Goal: Transaction & Acquisition: Purchase product/service

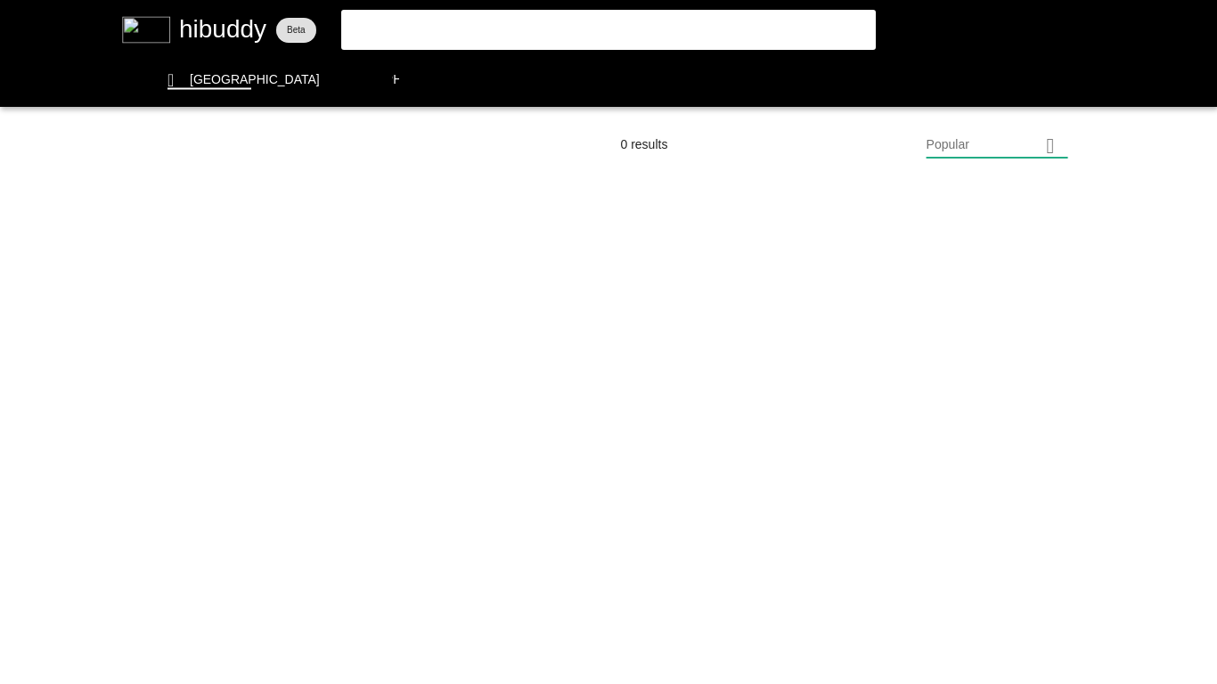
click at [380, 29] on flt-glass-pane at bounding box center [608, 342] width 1217 height 684
type input "wet dream"
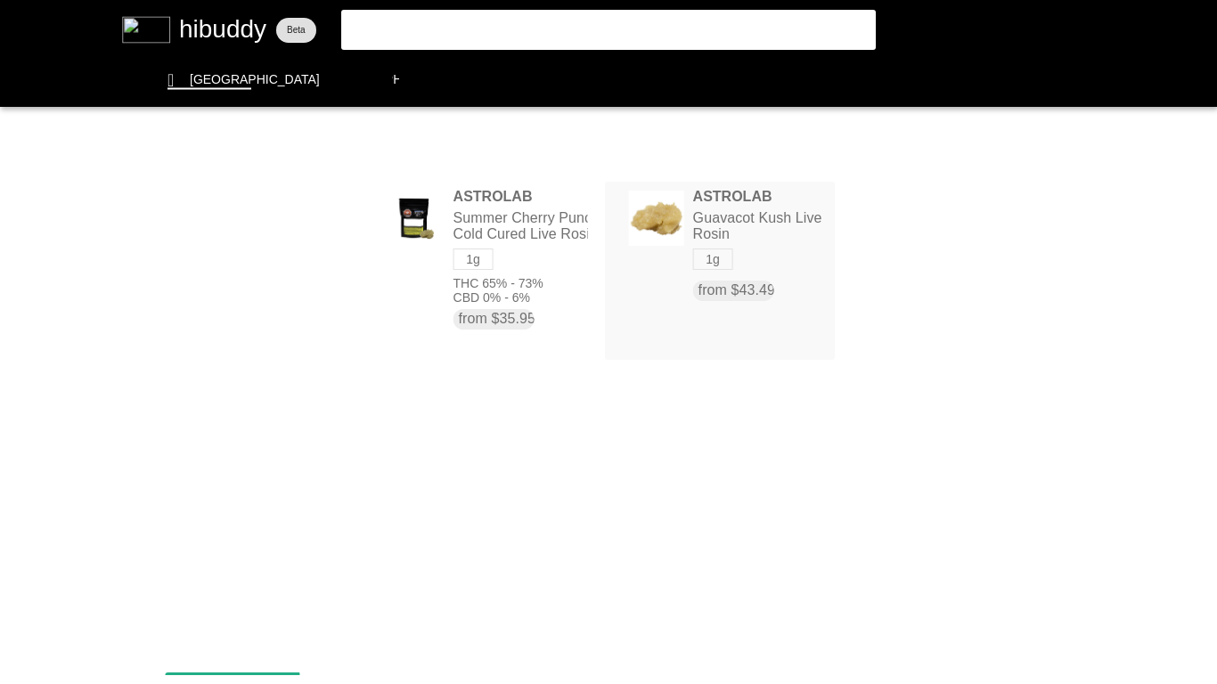
click at [656, 224] on flt-glass-pane at bounding box center [608, 342] width 1217 height 684
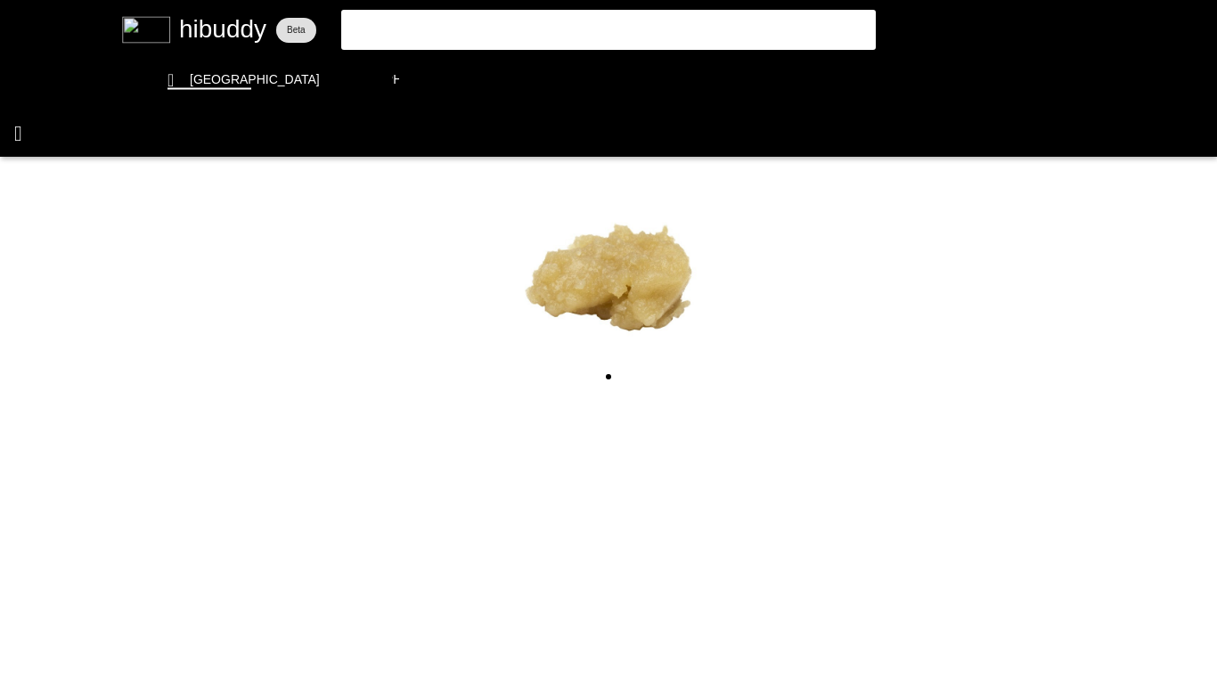
click at [13, 131] on flt-glass-pane at bounding box center [608, 342] width 1217 height 684
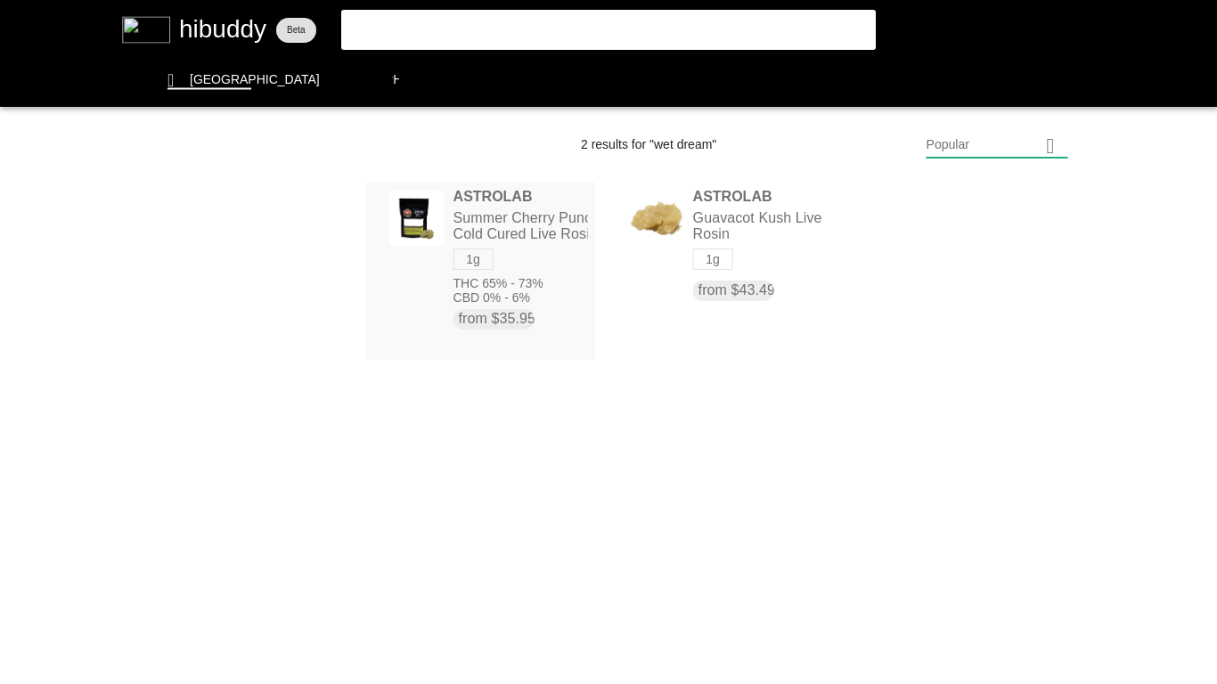
click at [516, 239] on flt-glass-pane at bounding box center [608, 342] width 1217 height 684
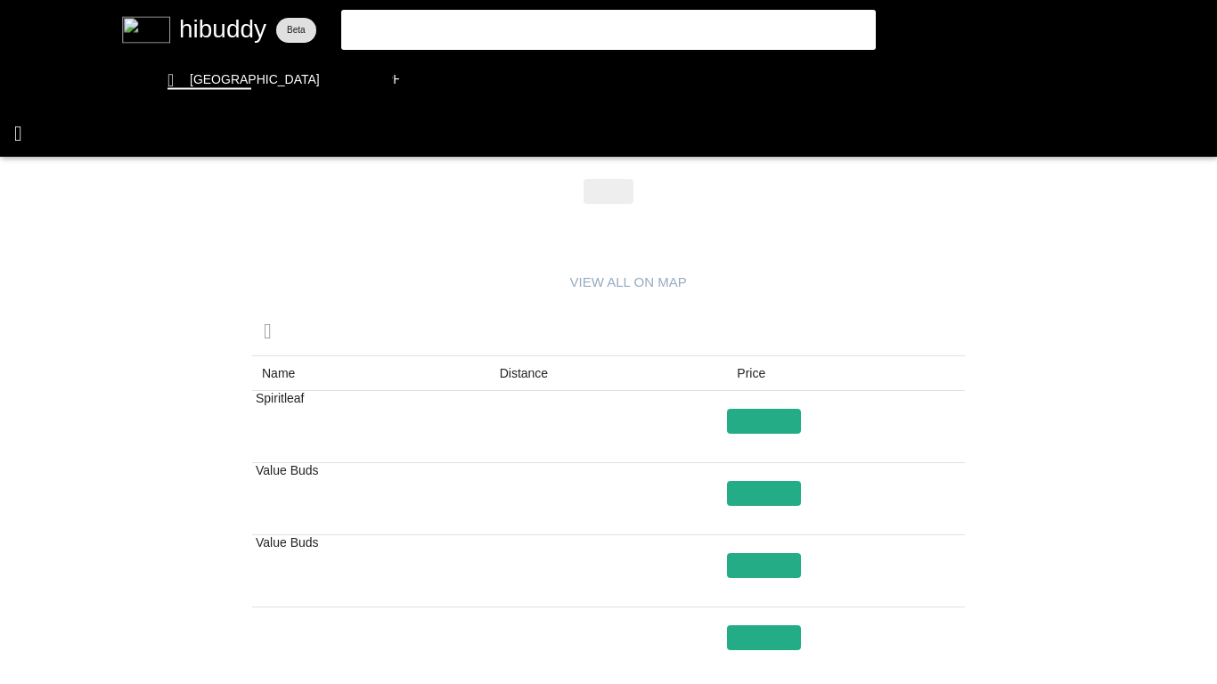
click at [21, 125] on flt-glass-pane at bounding box center [608, 342] width 1217 height 684
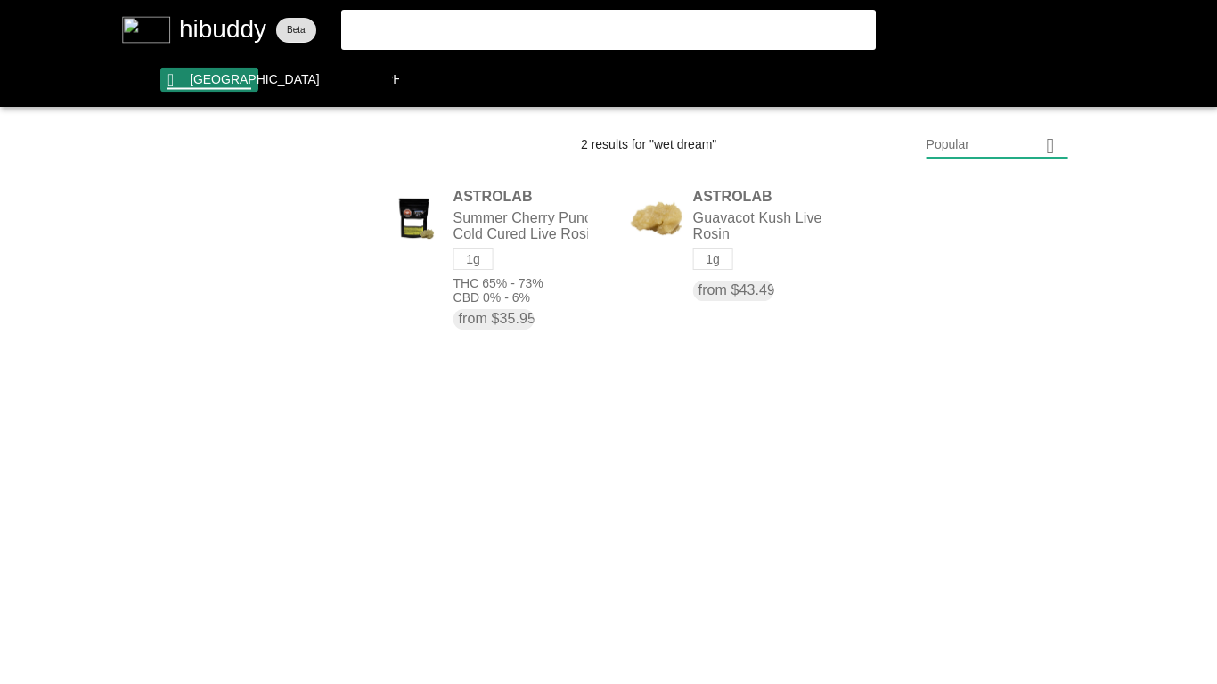
click at [211, 76] on flt-glass-pane at bounding box center [608, 342] width 1217 height 684
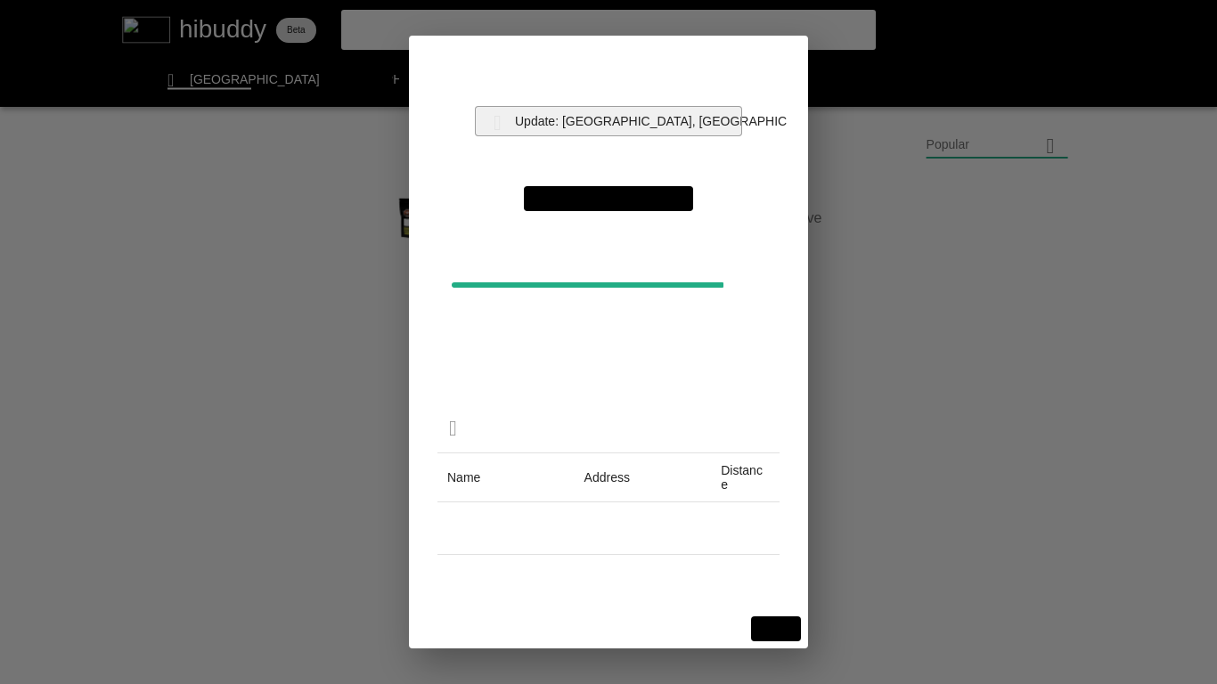
click at [582, 118] on flt-glass-pane at bounding box center [608, 342] width 1217 height 684
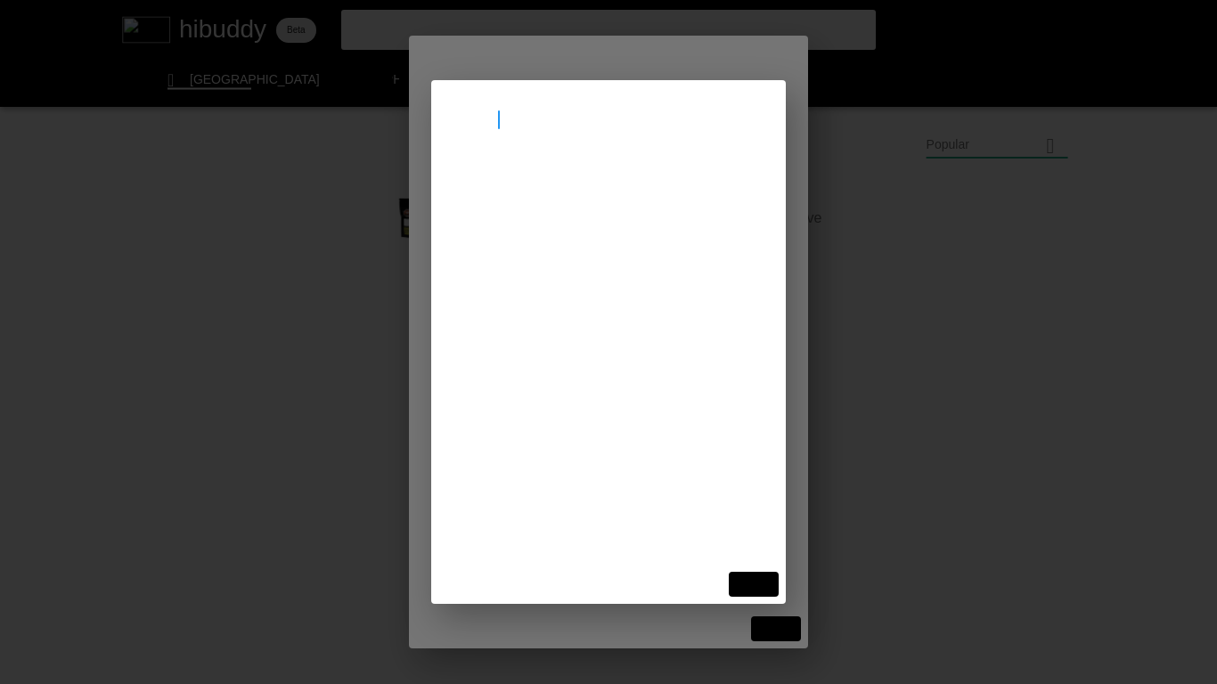
type input "nanaimo"
click at [568, 180] on flt-glass-pane at bounding box center [608, 342] width 1217 height 684
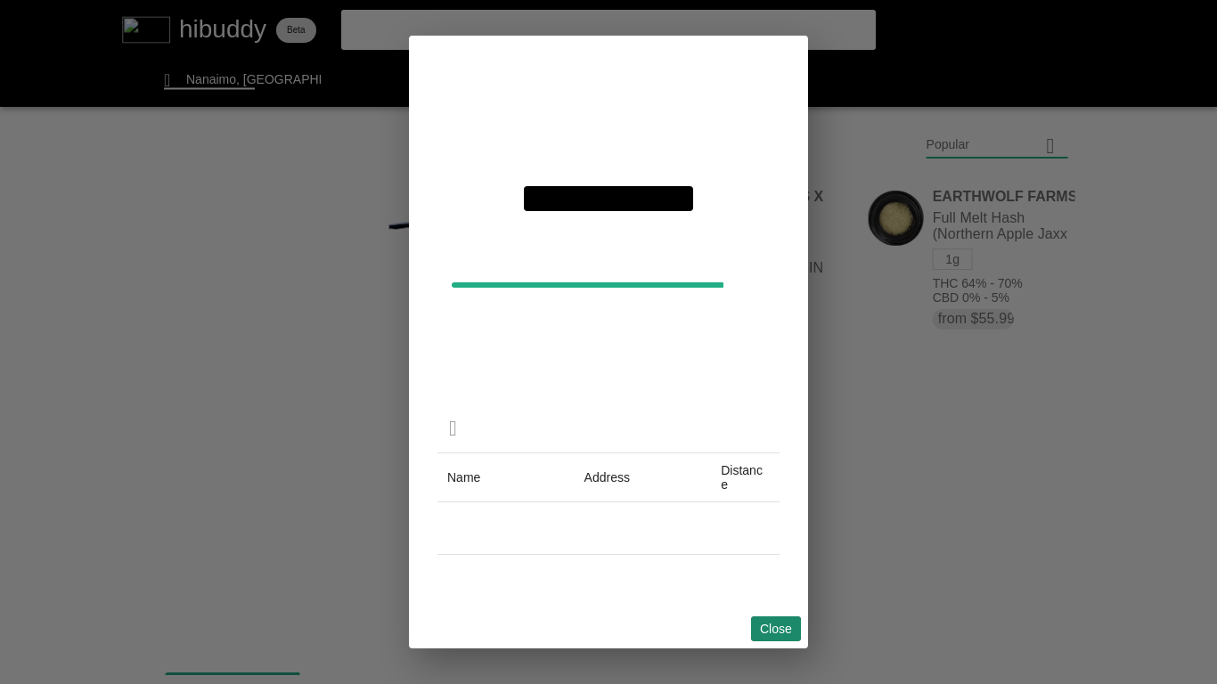
click at [772, 632] on flt-glass-pane at bounding box center [608, 342] width 1217 height 684
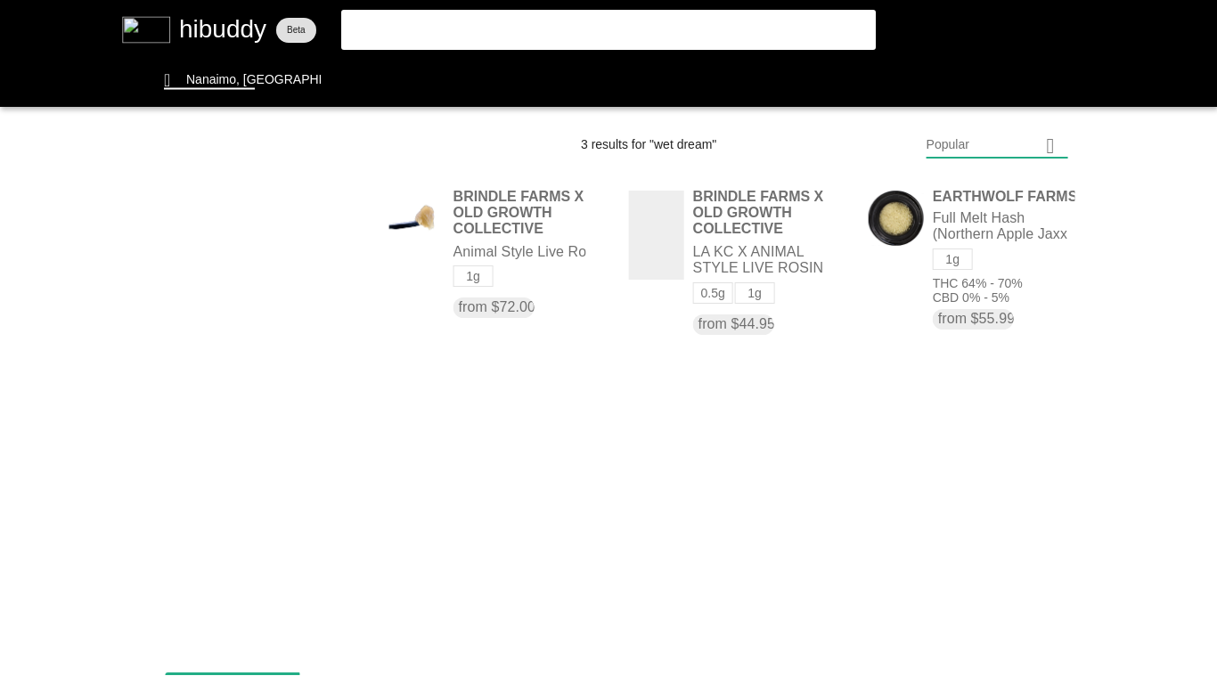
click at [425, 31] on flt-glass-pane at bounding box center [608, 342] width 1217 height 684
click at [428, 35] on flt-glass-pane at bounding box center [608, 342] width 1217 height 684
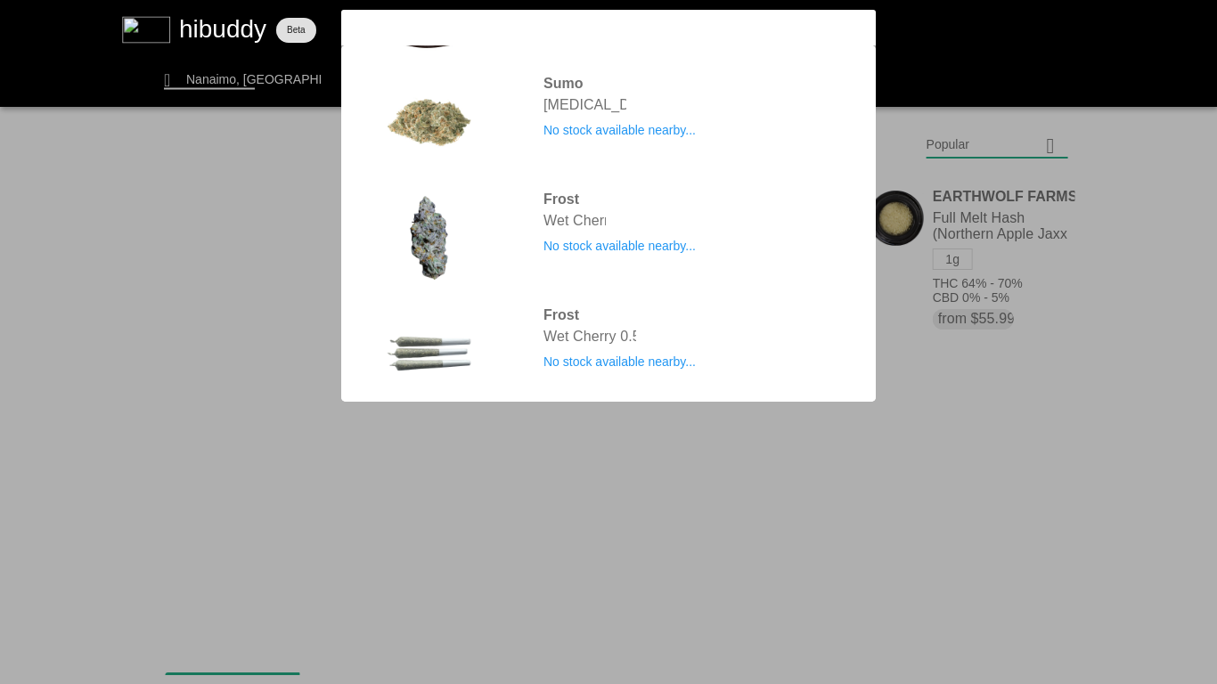
click at [827, 452] on flt-glass-pane at bounding box center [608, 342] width 1217 height 684
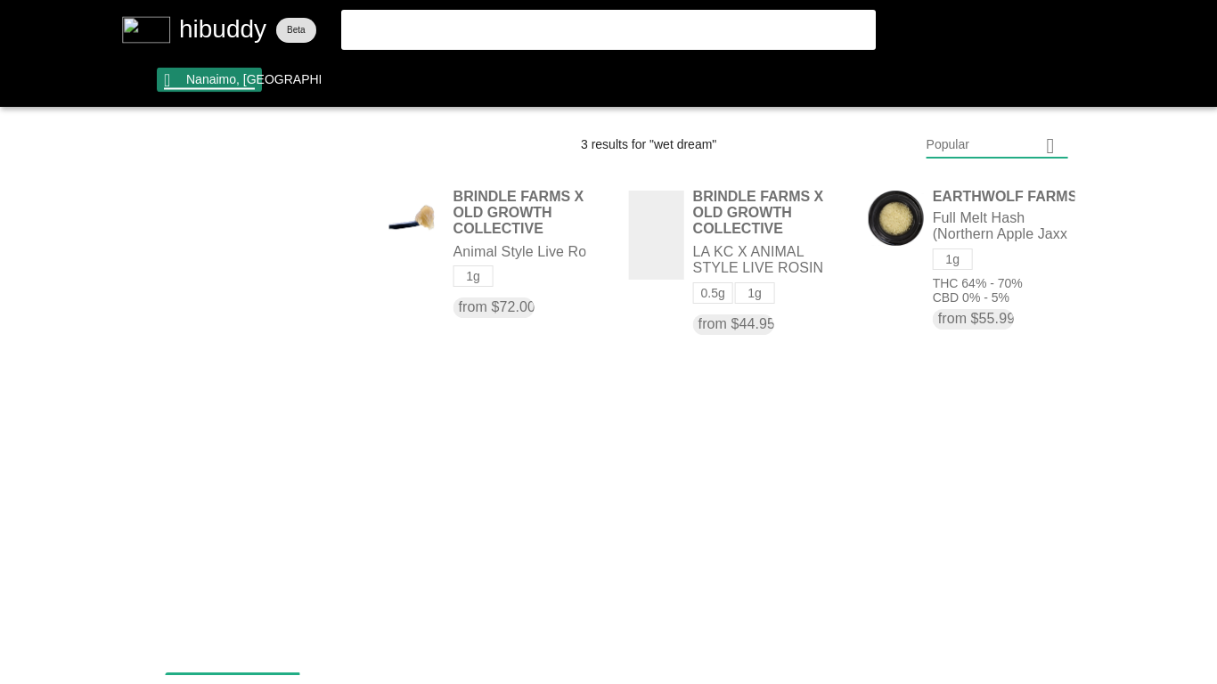
click at [216, 78] on flt-glass-pane at bounding box center [608, 342] width 1217 height 684
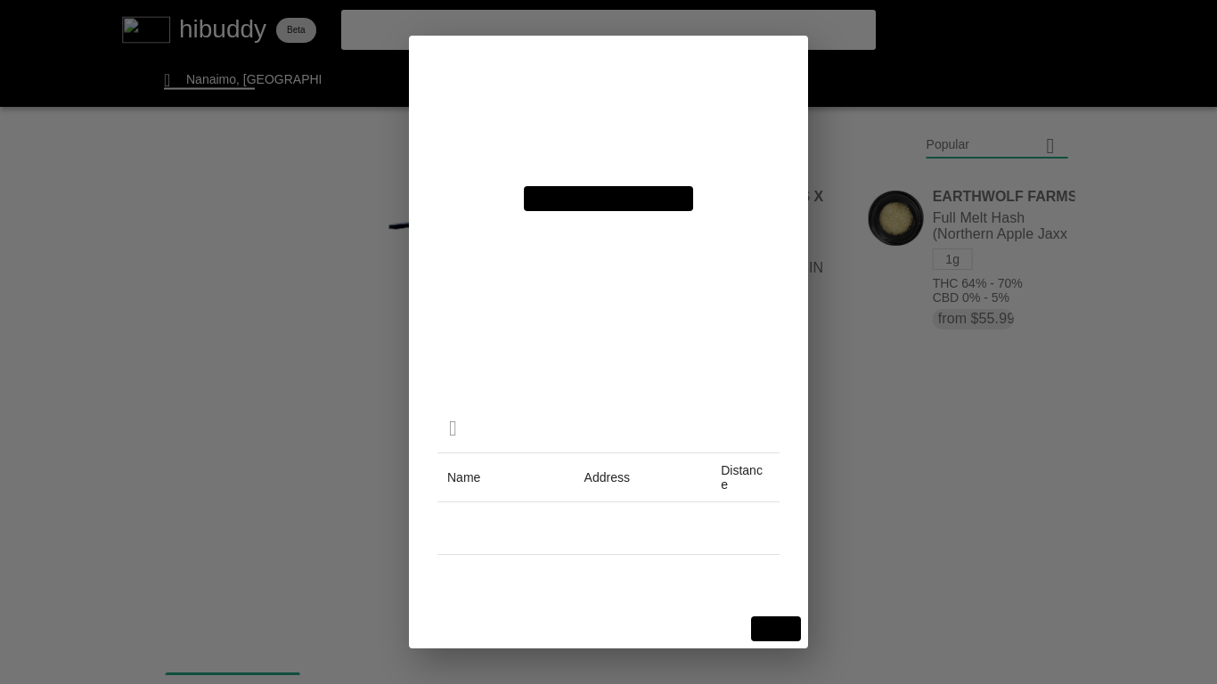
click at [216, 78] on flt-glass-pane at bounding box center [608, 342] width 1217 height 684
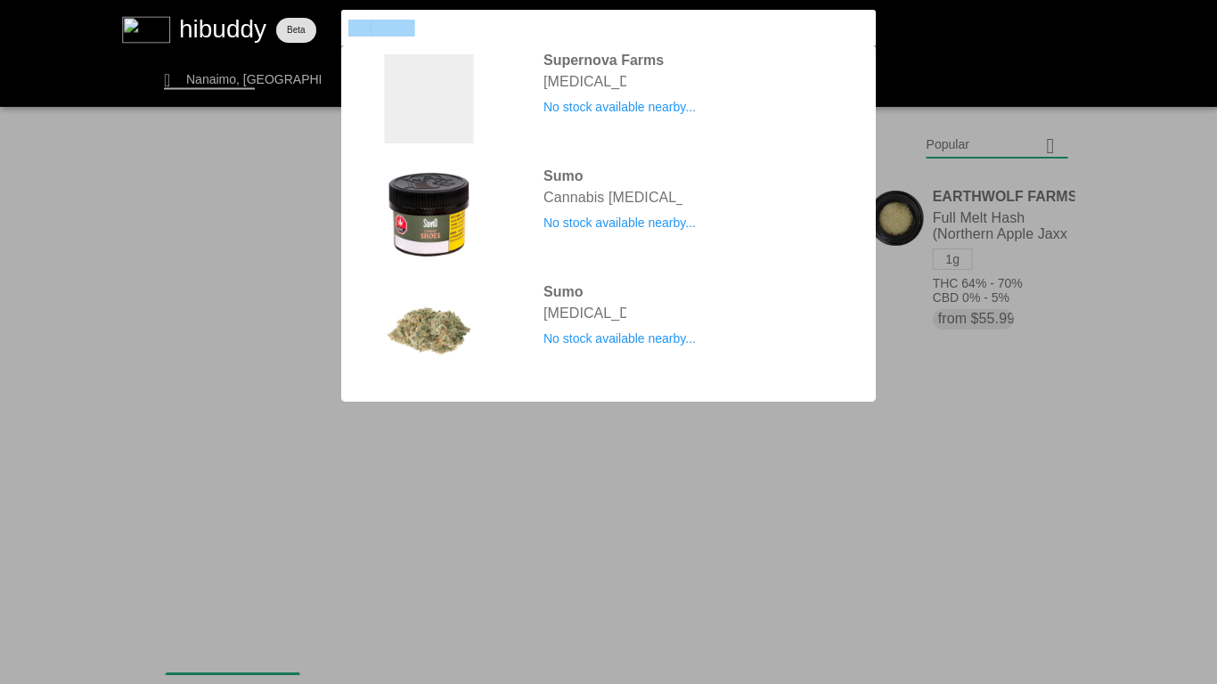
drag, startPoint x: 420, startPoint y: 25, endPoint x: 320, endPoint y: 23, distance: 99.8
click at [320, 23] on flt-glass-pane at bounding box center [608, 342] width 1217 height 684
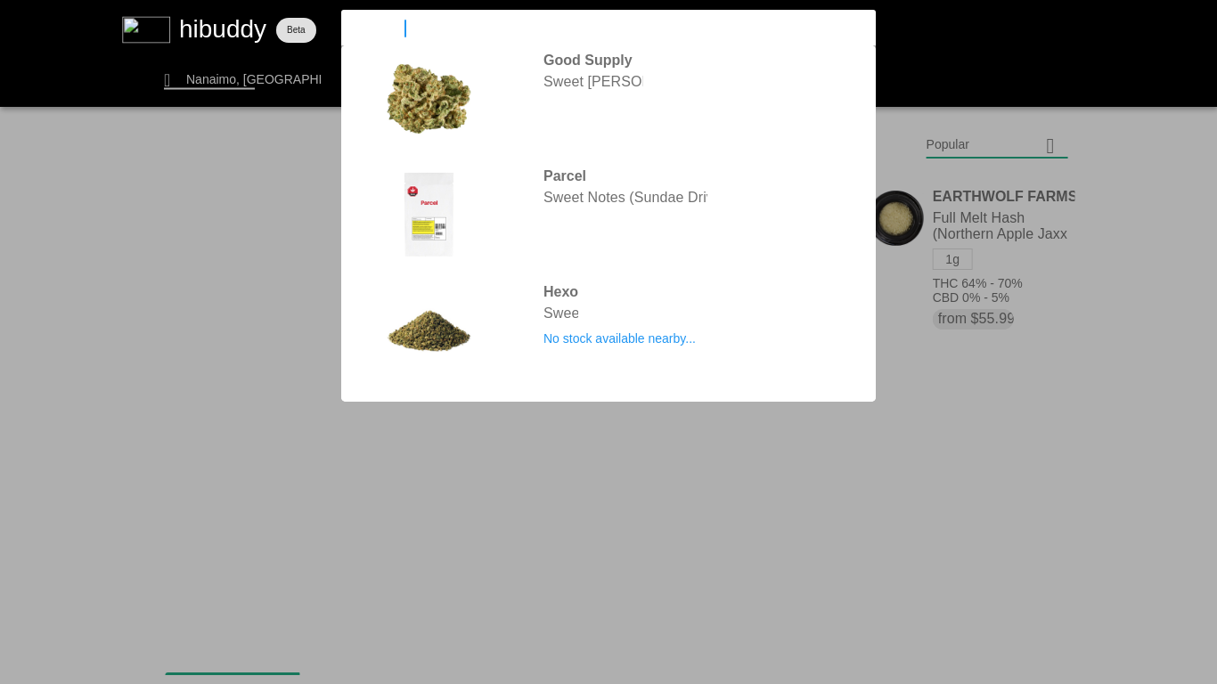
type input "sweetgrass"
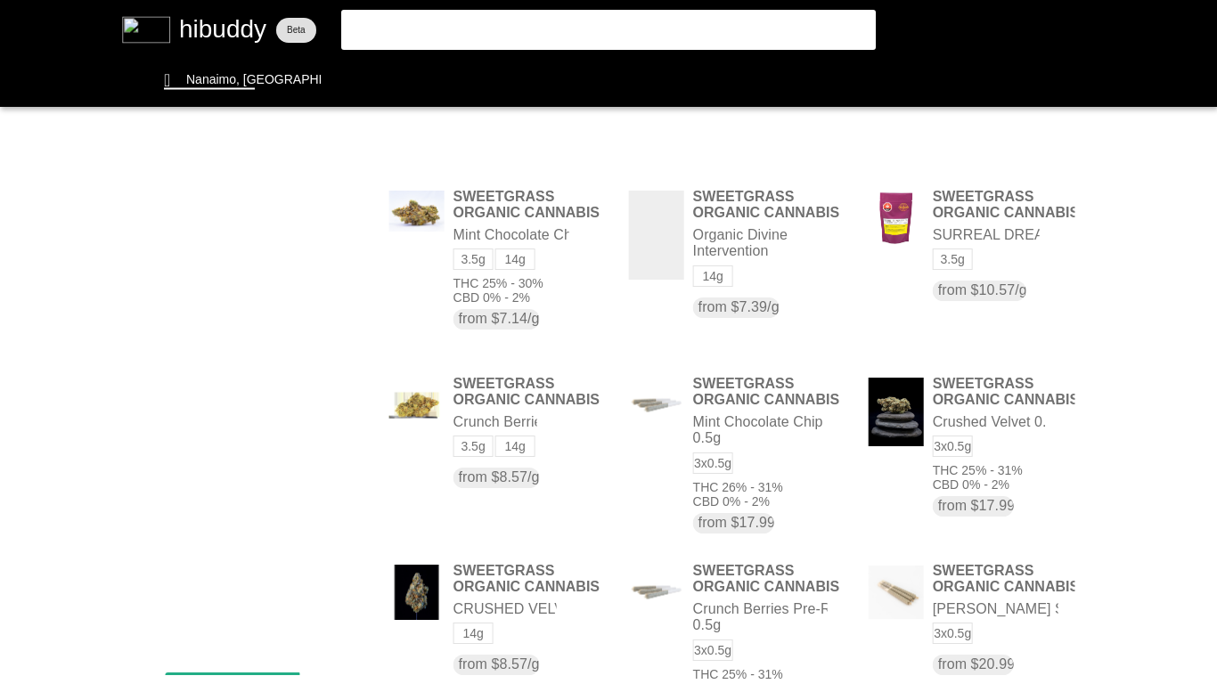
click at [947, 151] on flt-glass-pane at bounding box center [608, 342] width 1217 height 684
click at [945, 271] on flt-glass-pane at bounding box center [608, 342] width 1217 height 684
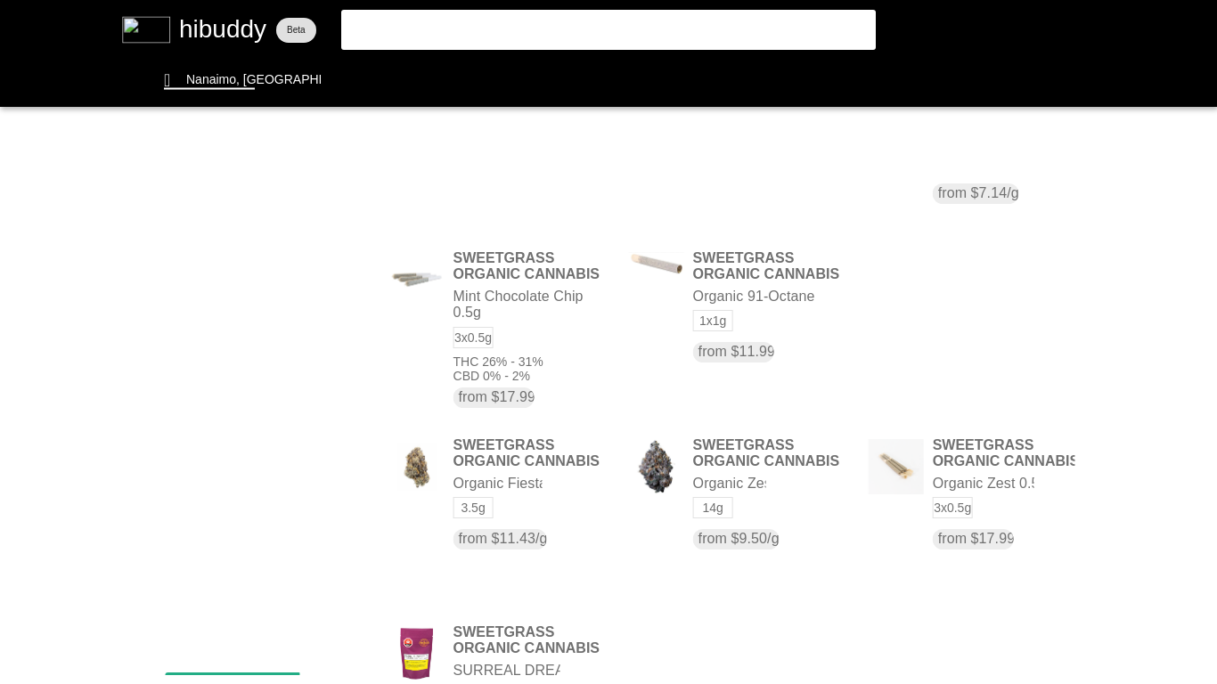
click at [948, 319] on flt-glass-pane at bounding box center [608, 342] width 1217 height 684
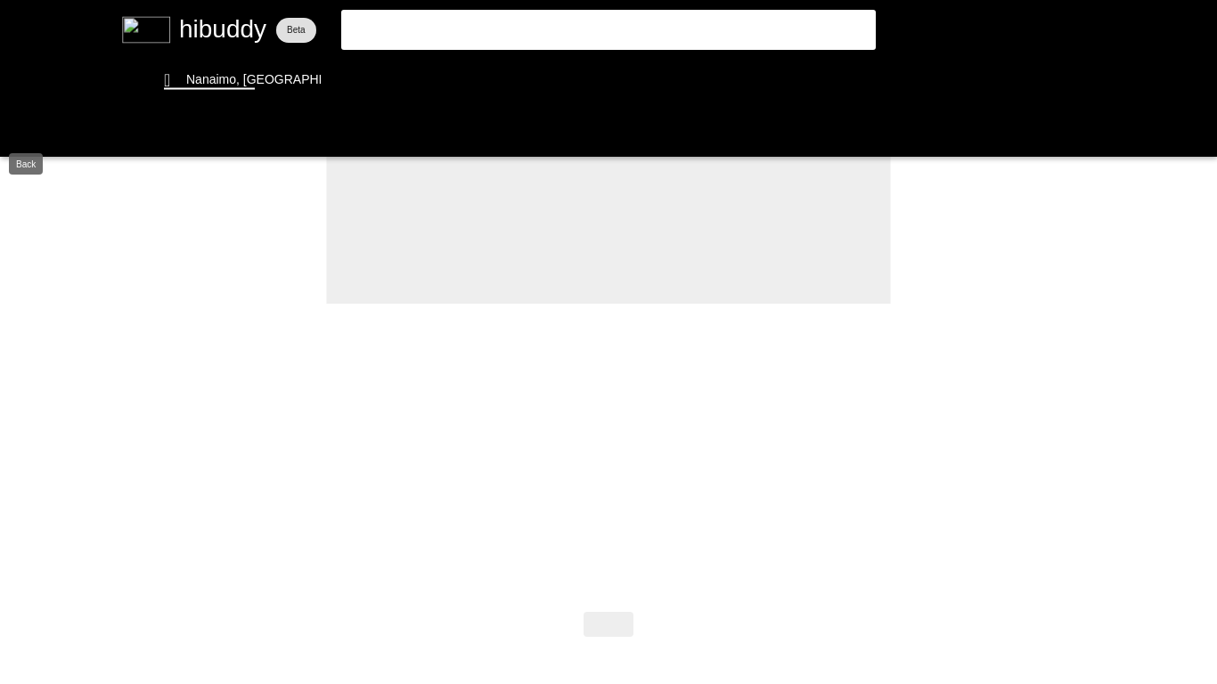
click at [22, 131] on flt-glass-pane at bounding box center [608, 342] width 1217 height 684
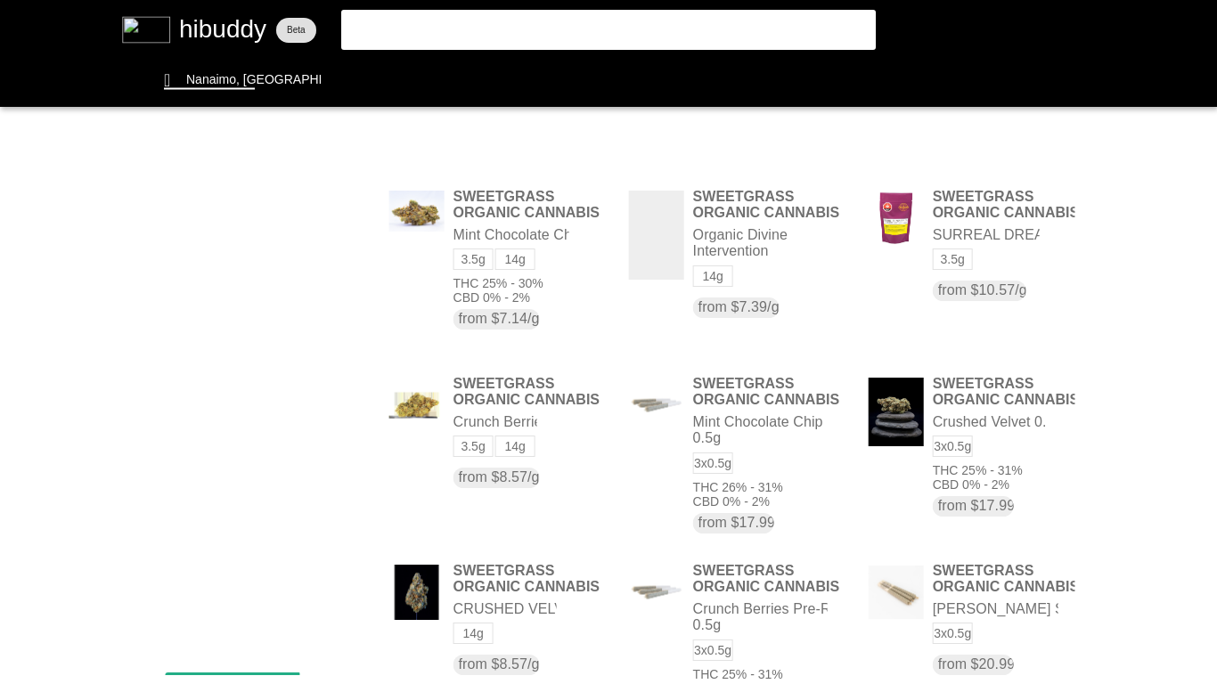
click at [950, 146] on flt-glass-pane at bounding box center [608, 342] width 1217 height 684
click at [947, 266] on flt-glass-pane at bounding box center [608, 342] width 1217 height 684
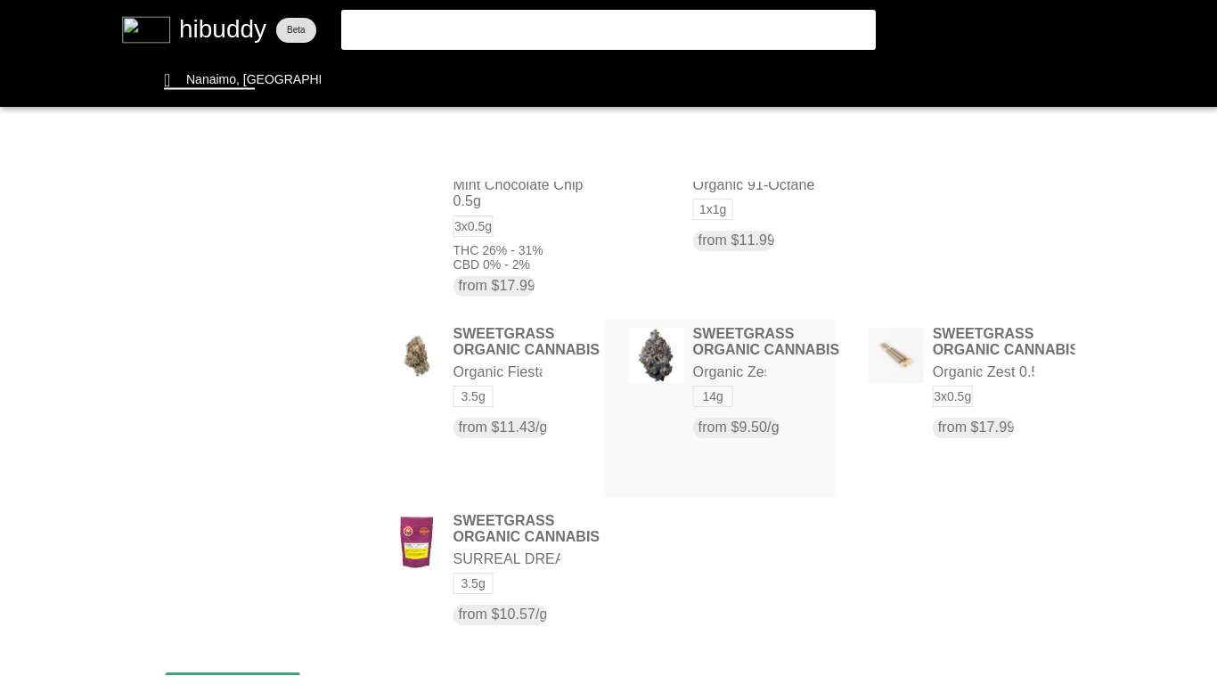
click at [707, 360] on flt-glass-pane at bounding box center [608, 342] width 1217 height 684
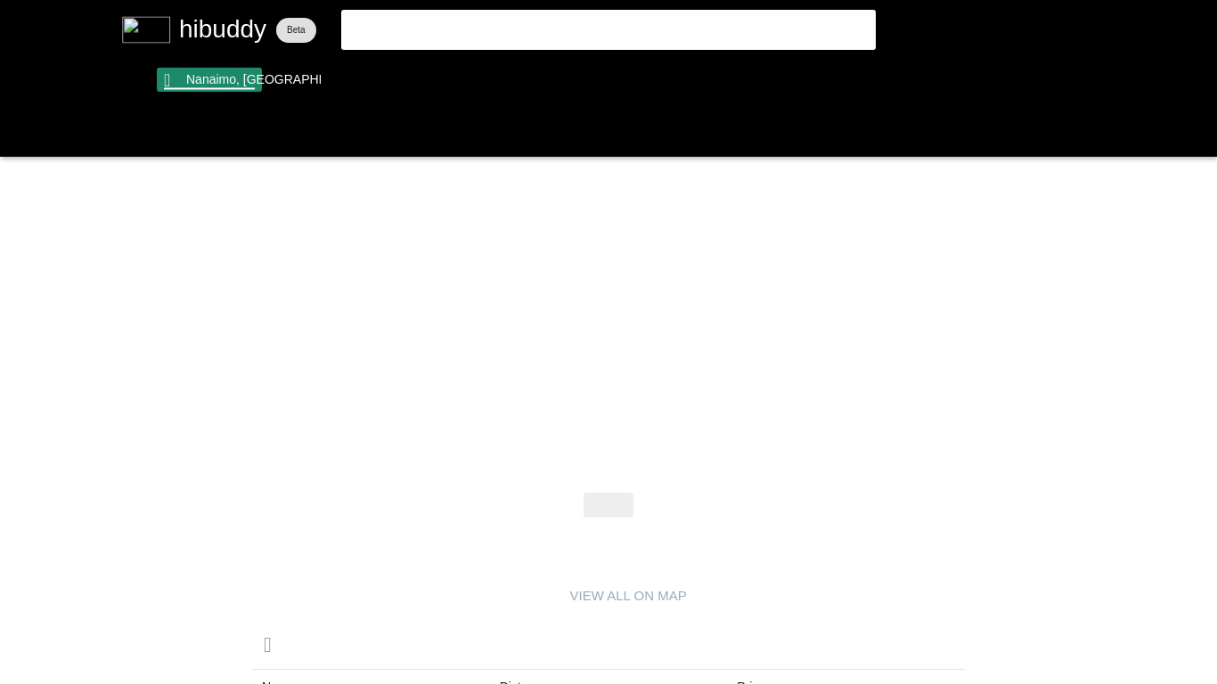
click at [202, 80] on flt-glass-pane at bounding box center [608, 342] width 1217 height 684
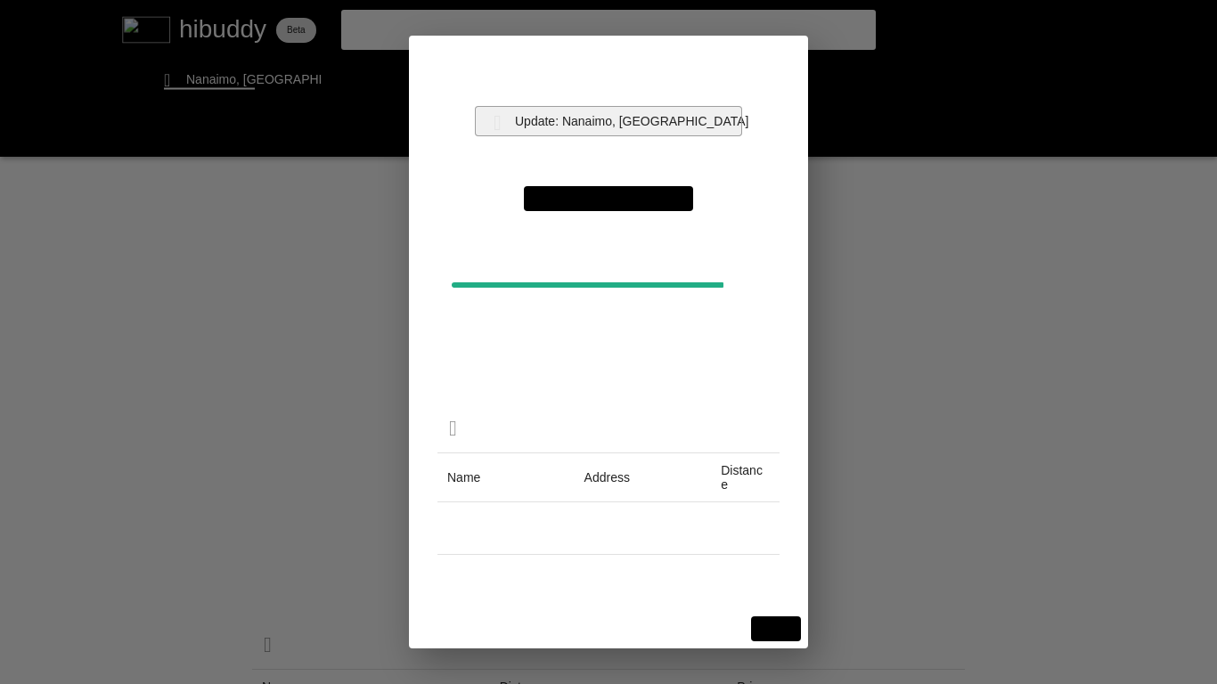
click at [594, 122] on flt-glass-pane at bounding box center [608, 342] width 1217 height 684
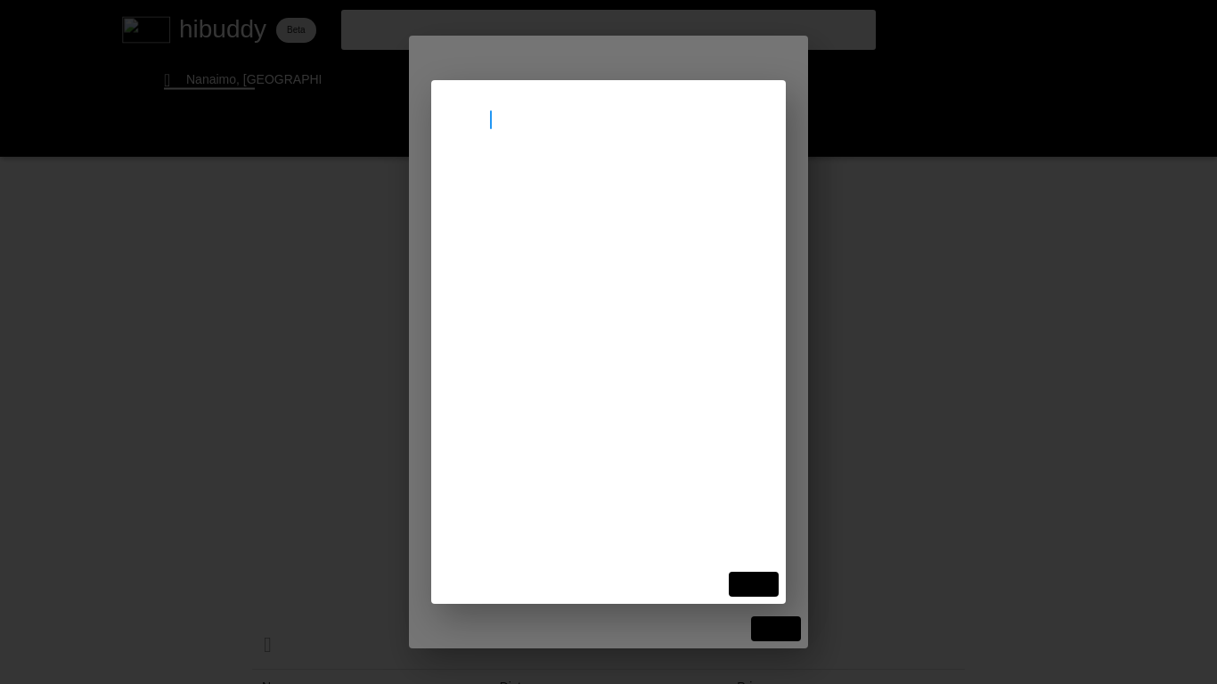
type input "[GEOGRAPHIC_DATA]"
click at [577, 198] on flt-glass-pane at bounding box center [608, 342] width 1217 height 684
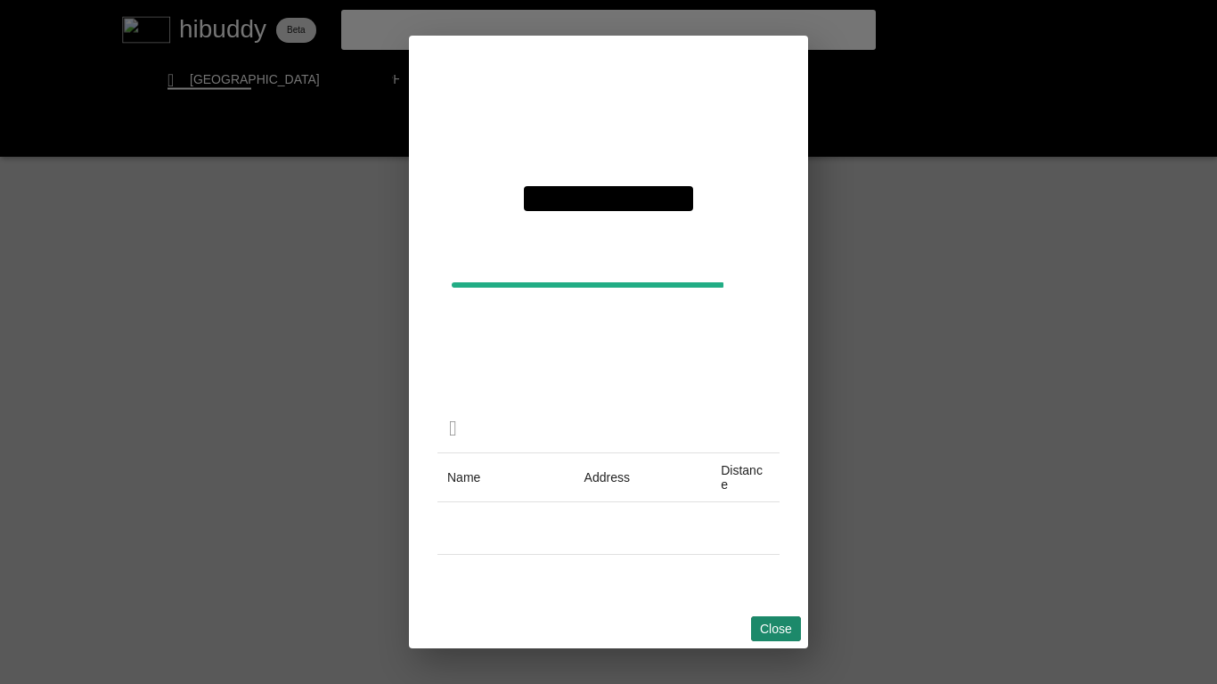
click at [772, 630] on flt-glass-pane at bounding box center [608, 342] width 1217 height 684
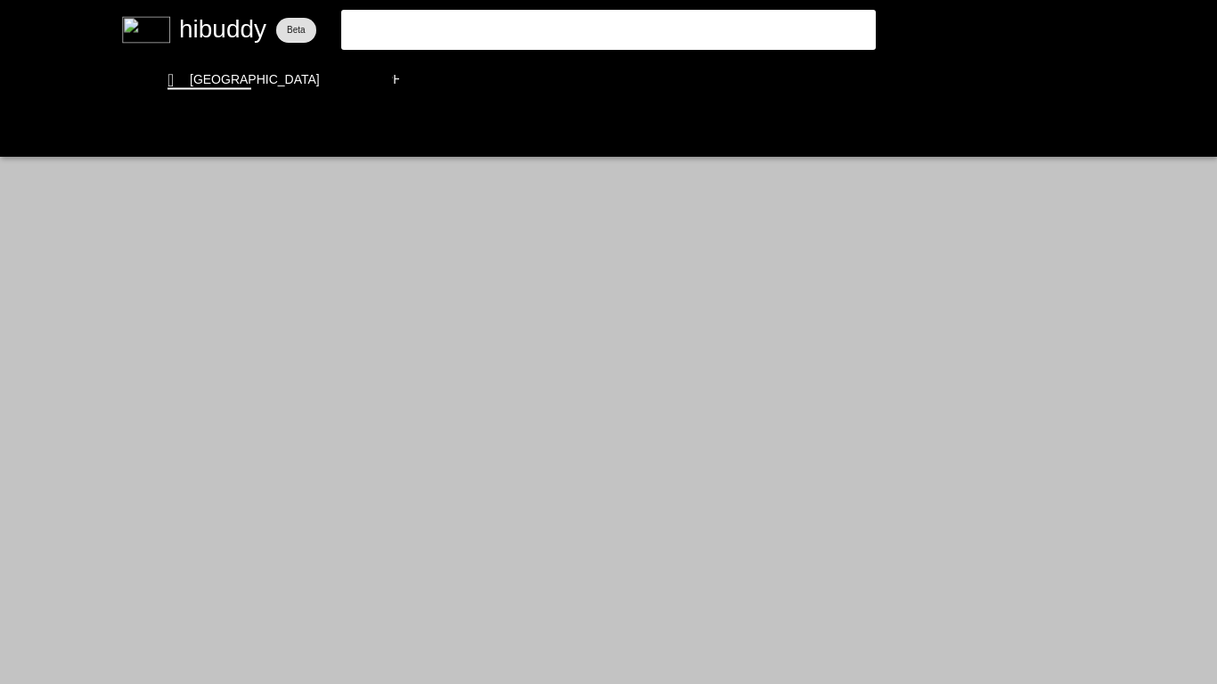
click at [434, 39] on flt-glass-pane at bounding box center [608, 342] width 1217 height 684
